Goal: Task Accomplishment & Management: Manage account settings

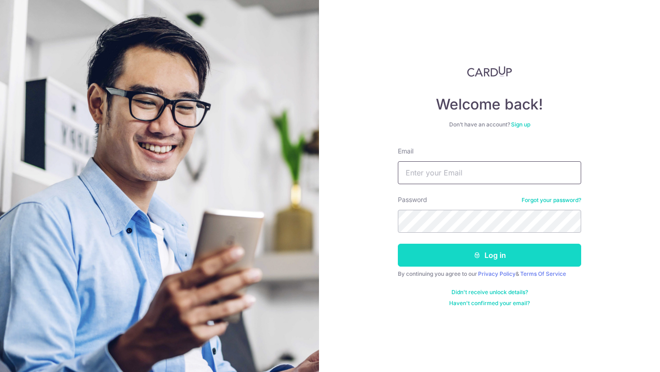
type input "[PERSON_NAME][EMAIL_ADDRESS][DOMAIN_NAME]"
click at [459, 262] on button "Log in" at bounding box center [489, 255] width 183 height 23
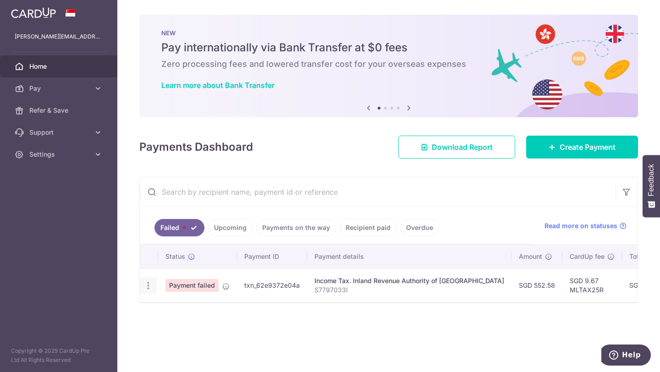
click at [153, 286] on div "Update payment" at bounding box center [148, 285] width 17 height 17
click at [152, 290] on icon "button" at bounding box center [148, 286] width 10 height 10
click at [164, 309] on link "Update payment" at bounding box center [187, 311] width 95 height 22
radio input "true"
type input "552.58"
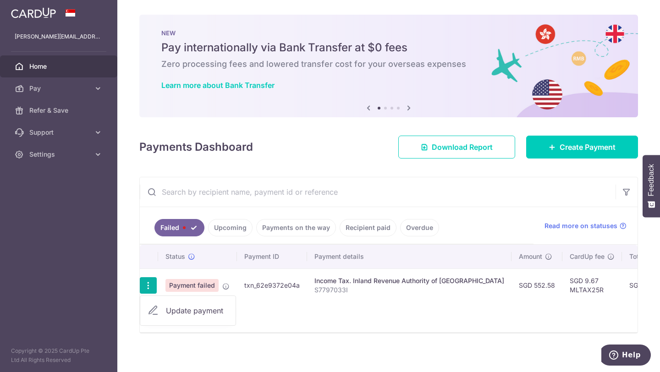
type input "S7797033I"
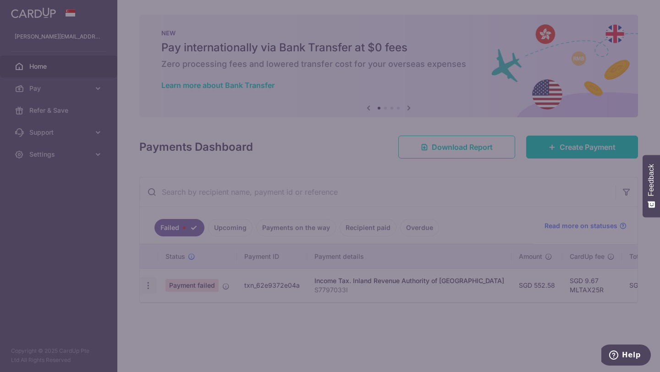
type input "MLTAX25R"
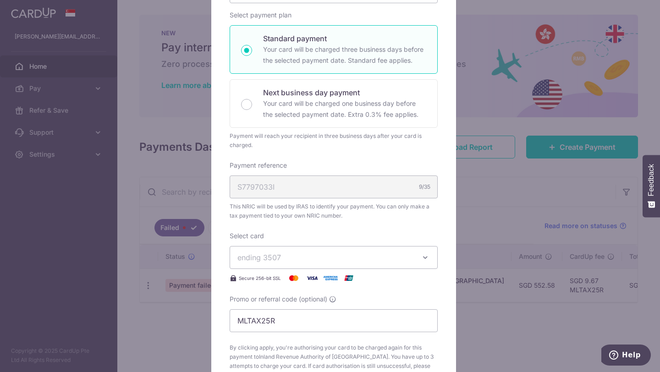
scroll to position [229, 0]
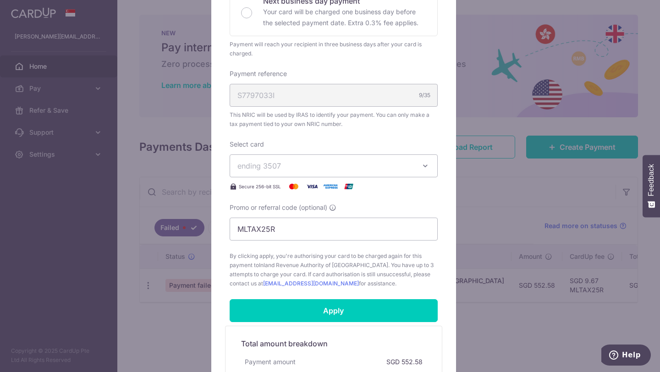
click at [407, 167] on span "ending 3507" at bounding box center [325, 165] width 176 height 11
click at [272, 227] on span "**** 1627" at bounding box center [275, 230] width 33 height 11
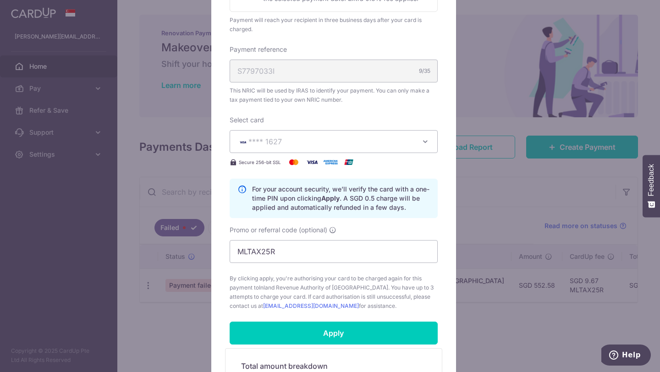
scroll to position [275, 0]
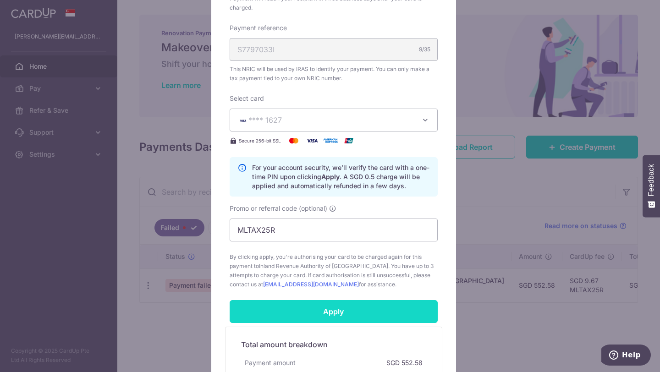
click at [340, 307] on input "Apply" at bounding box center [334, 311] width 208 height 23
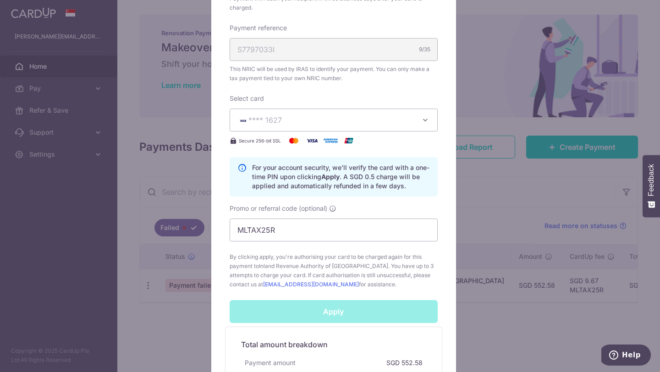
scroll to position [412, 0]
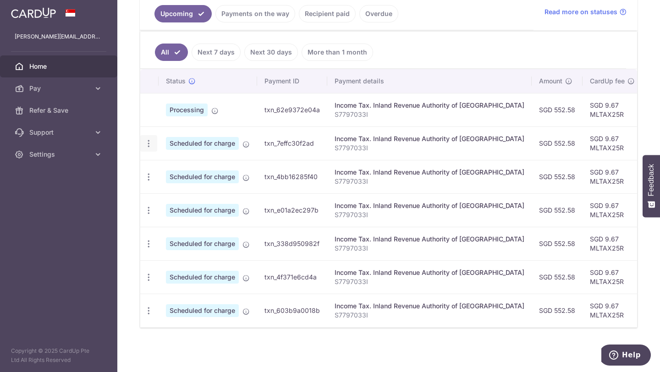
click at [147, 139] on icon "button" at bounding box center [149, 144] width 10 height 10
click at [191, 164] on span "Update payment" at bounding box center [197, 168] width 62 height 11
radio input "true"
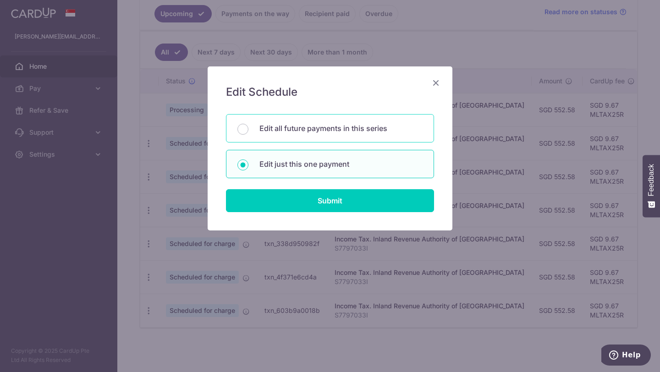
click at [251, 139] on div "Edit all future payments in this series" at bounding box center [330, 128] width 208 height 28
radio input "true"
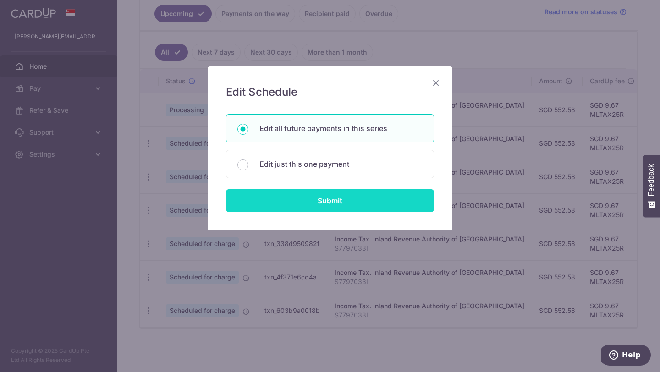
click at [301, 201] on input "Submit" at bounding box center [330, 200] width 208 height 23
radio input "true"
type input "552.58"
type input "S7797033I"
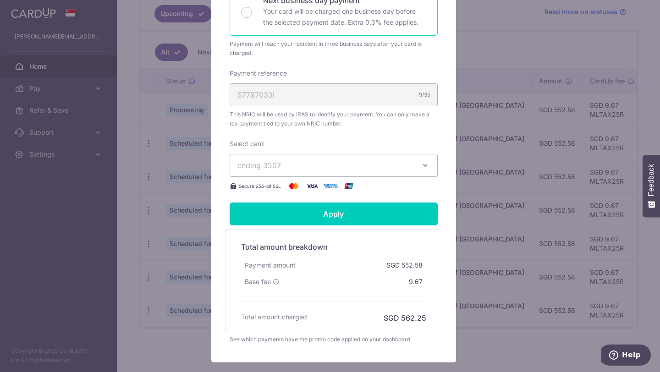
scroll to position [275, 0]
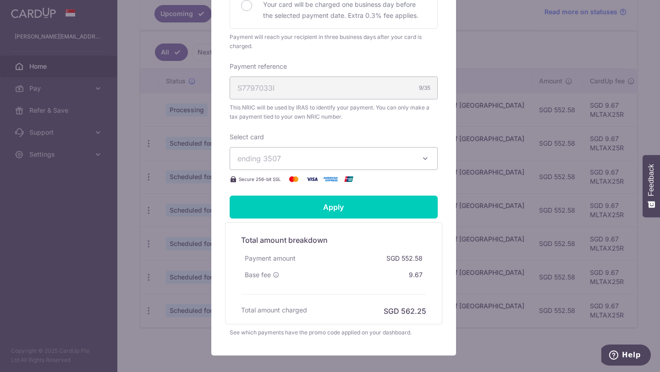
click at [421, 162] on icon "button" at bounding box center [425, 158] width 9 height 9
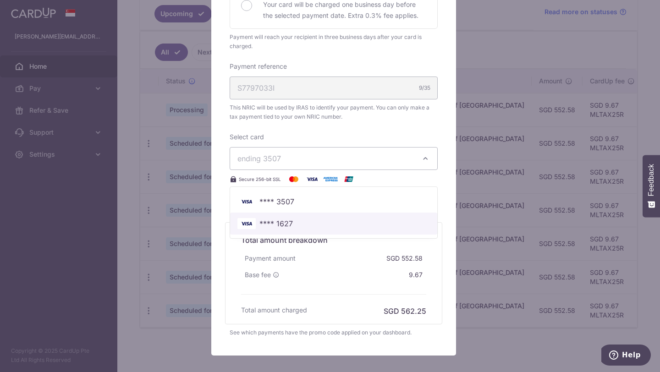
click at [284, 219] on span "**** 1627" at bounding box center [275, 223] width 33 height 11
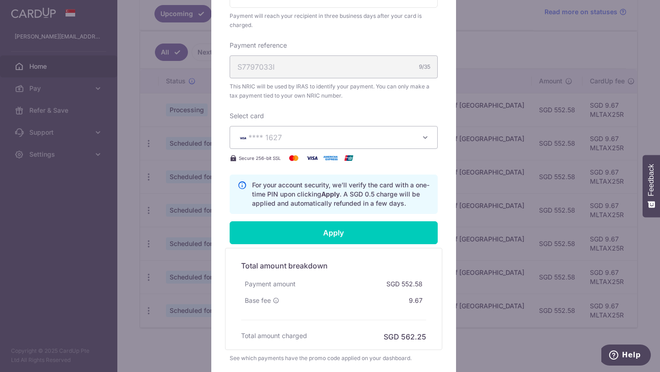
scroll to position [366, 0]
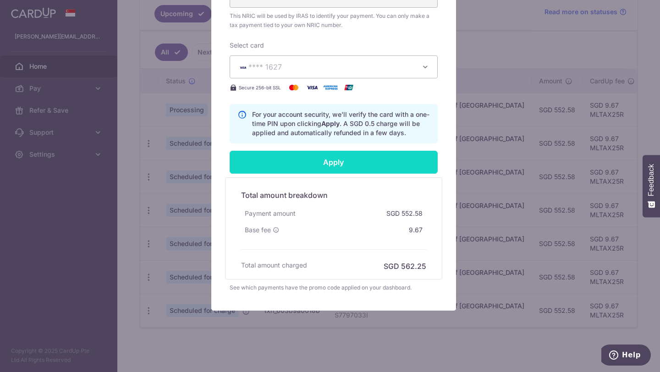
click at [308, 158] on input "Apply" at bounding box center [334, 162] width 208 height 23
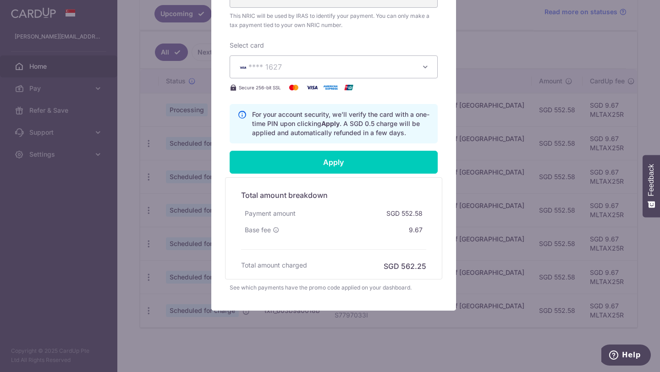
type input "Successfully Applied"
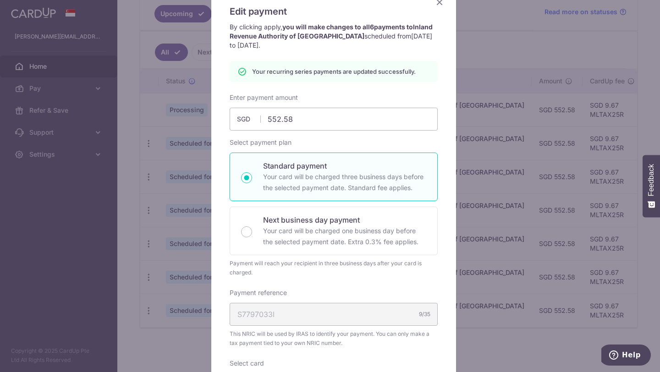
scroll to position [0, 0]
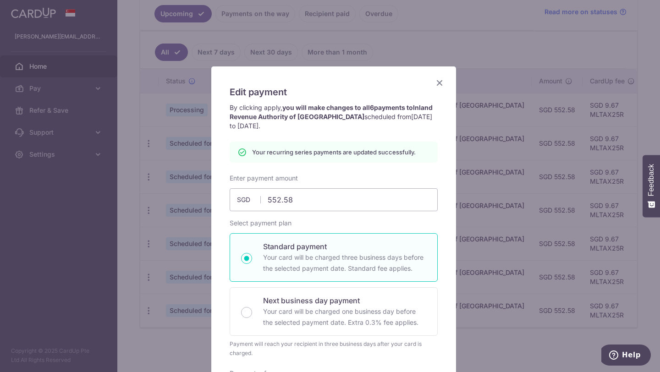
click at [437, 77] on icon "Close" at bounding box center [439, 82] width 11 height 11
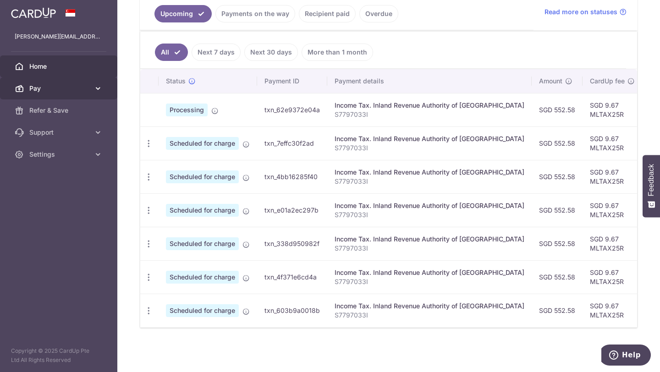
click at [103, 84] on link "Pay" at bounding box center [58, 88] width 117 height 22
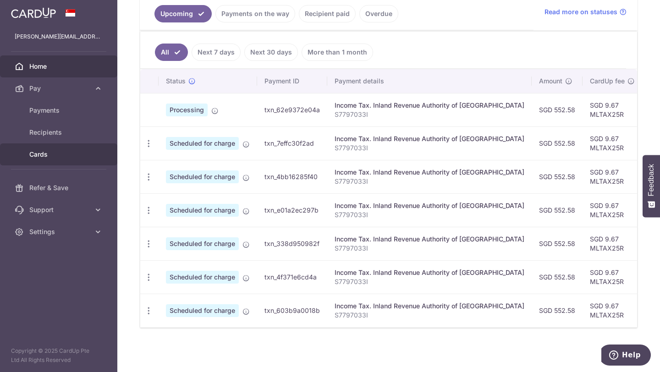
click at [41, 150] on span "Cards" at bounding box center [59, 154] width 60 height 9
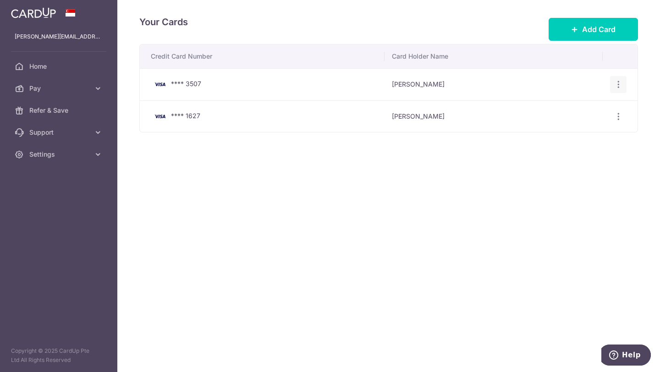
click at [617, 77] on div "View/Edit Delete" at bounding box center [618, 84] width 17 height 17
click at [618, 82] on icon "button" at bounding box center [618, 85] width 10 height 10
click at [576, 128] on span "Delete" at bounding box center [587, 131] width 62 height 11
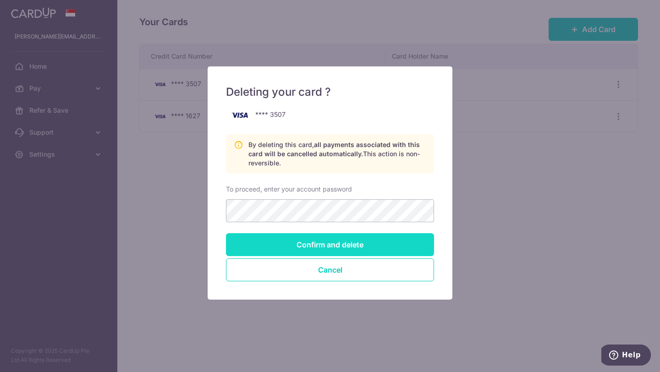
click at [343, 241] on input "Confirm and delete" at bounding box center [330, 244] width 208 height 23
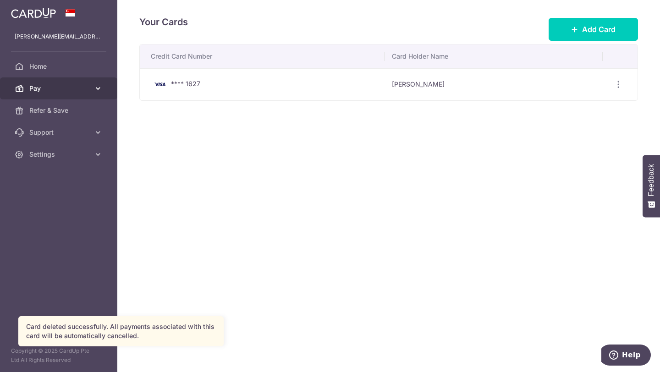
click at [23, 85] on icon at bounding box center [19, 88] width 9 height 9
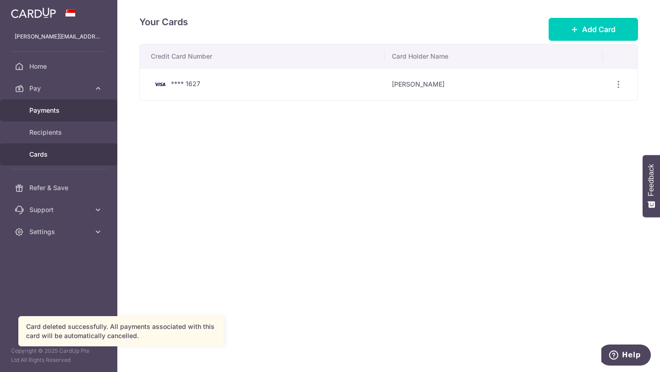
click at [57, 106] on span "Payments" at bounding box center [59, 110] width 60 height 9
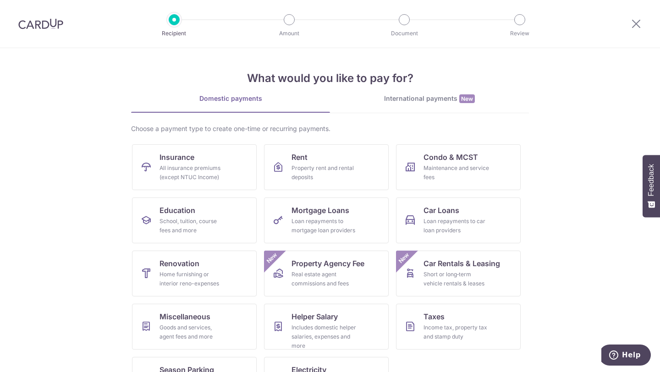
click at [23, 23] on img at bounding box center [40, 23] width 45 height 11
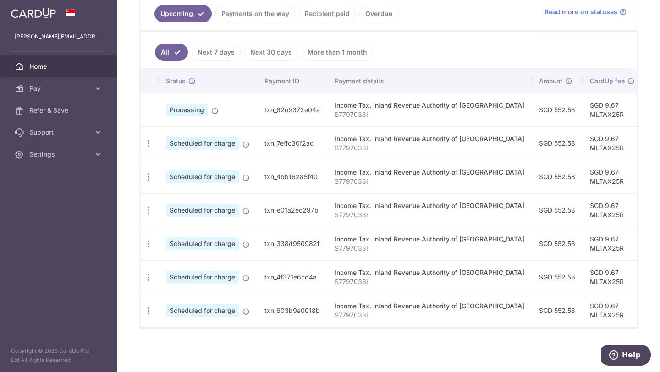
scroll to position [208, 0]
